Goal: Find specific page/section

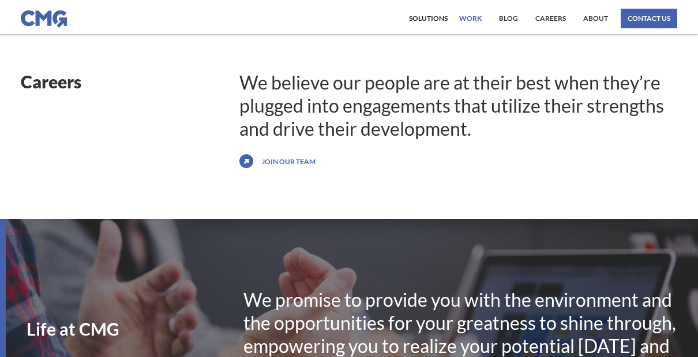
click at [471, 16] on link "work" at bounding box center [470, 19] width 28 height 20
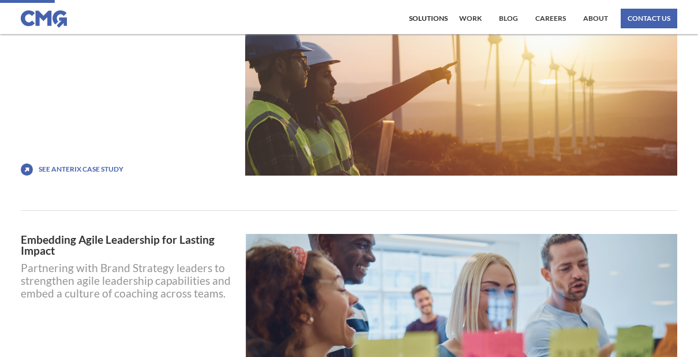
scroll to position [494, 0]
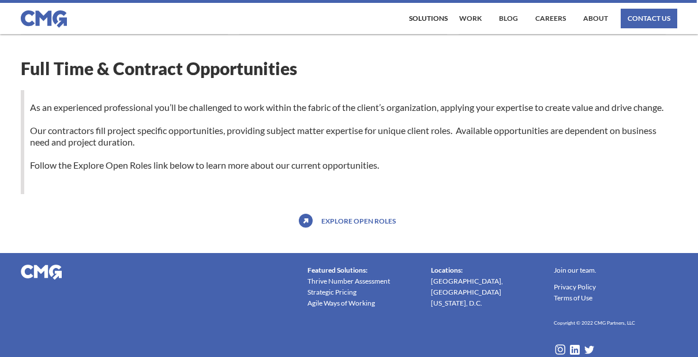
scroll to position [1260, 0]
